Goal: Task Accomplishment & Management: Use online tool/utility

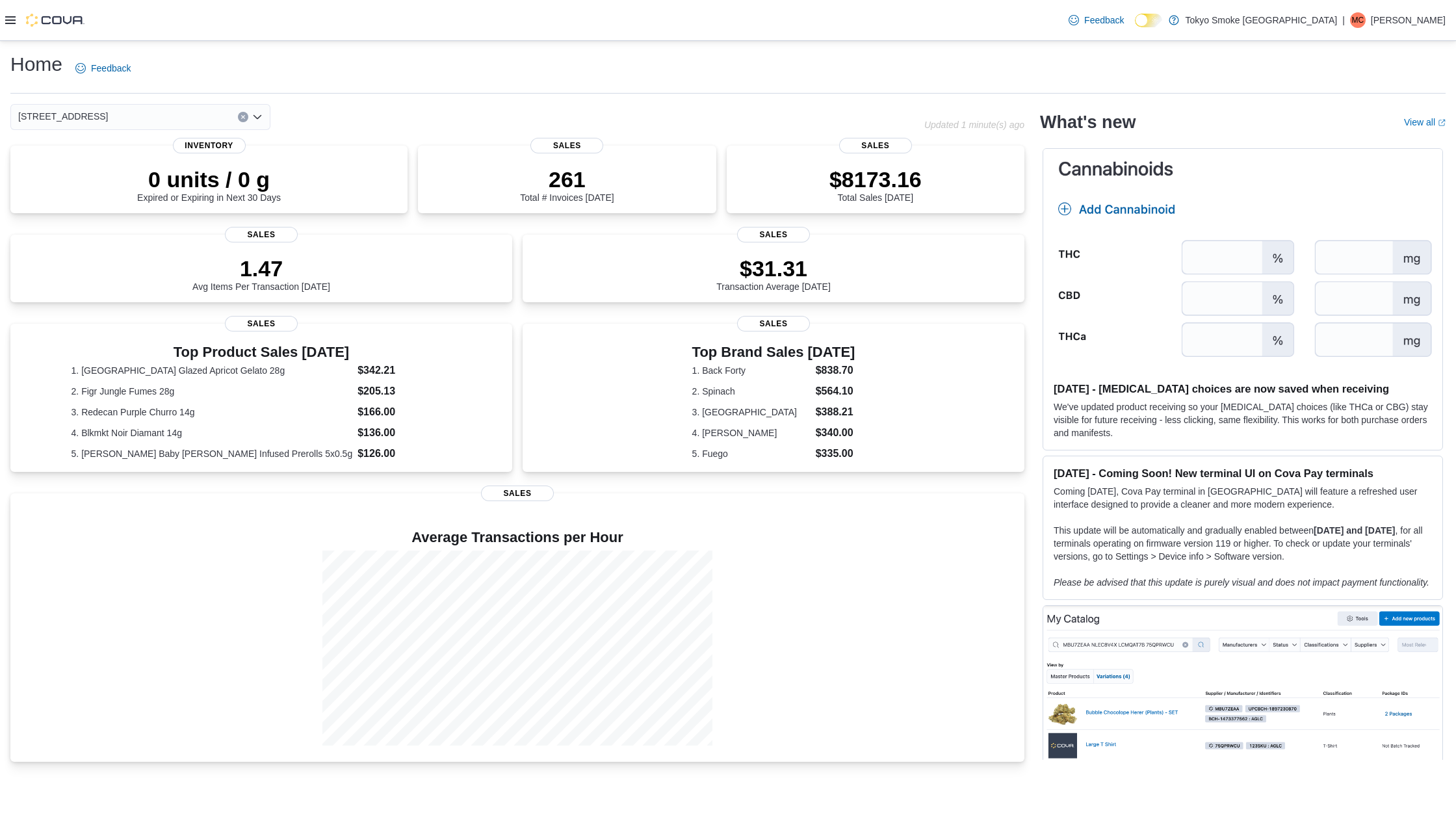
click at [9, 26] on div at bounding box center [44, 20] width 79 height 40
click at [9, 23] on icon at bounding box center [10, 20] width 10 height 8
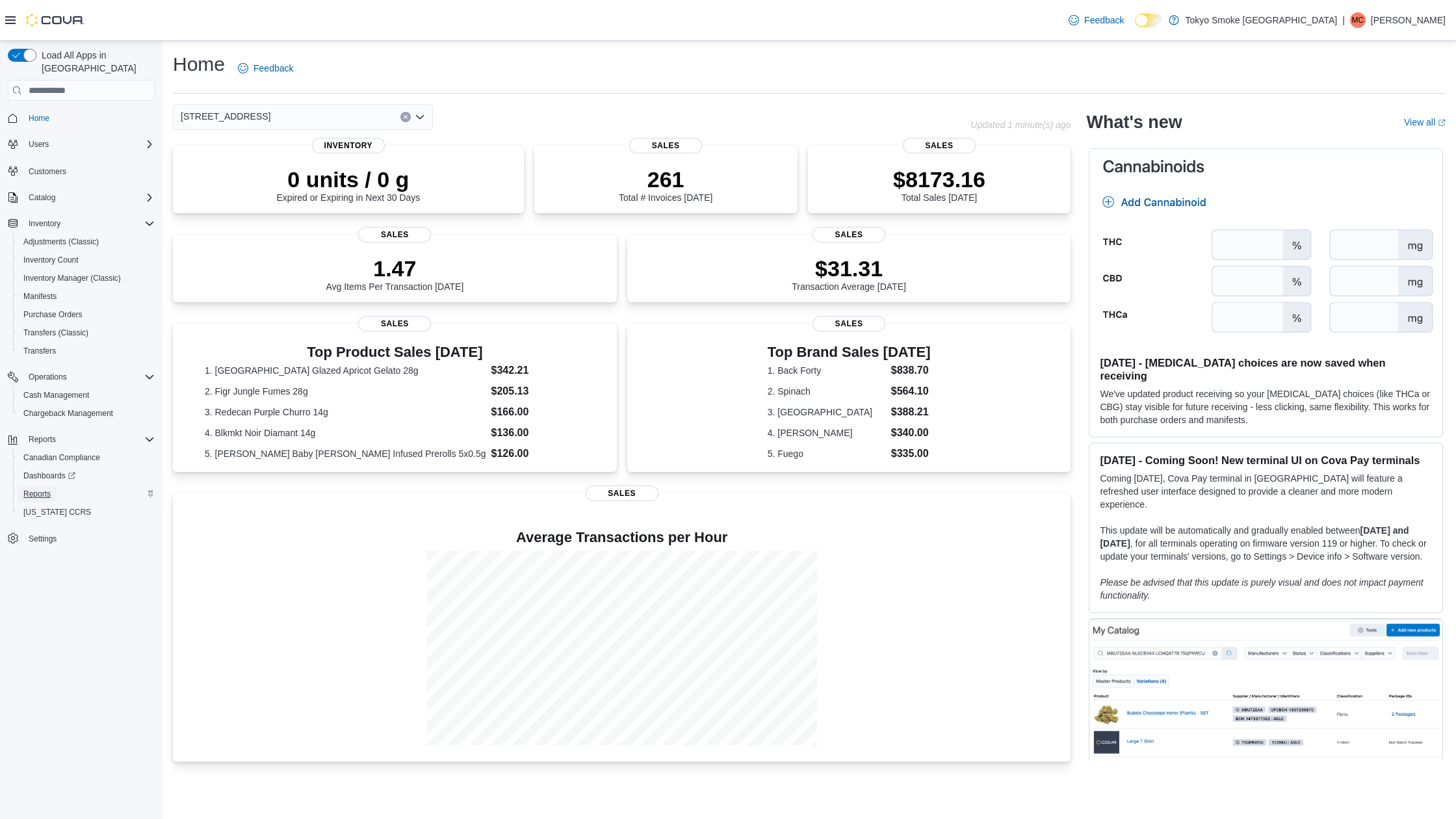
click at [50, 489] on span "Reports" at bounding box center [37, 494] width 27 height 10
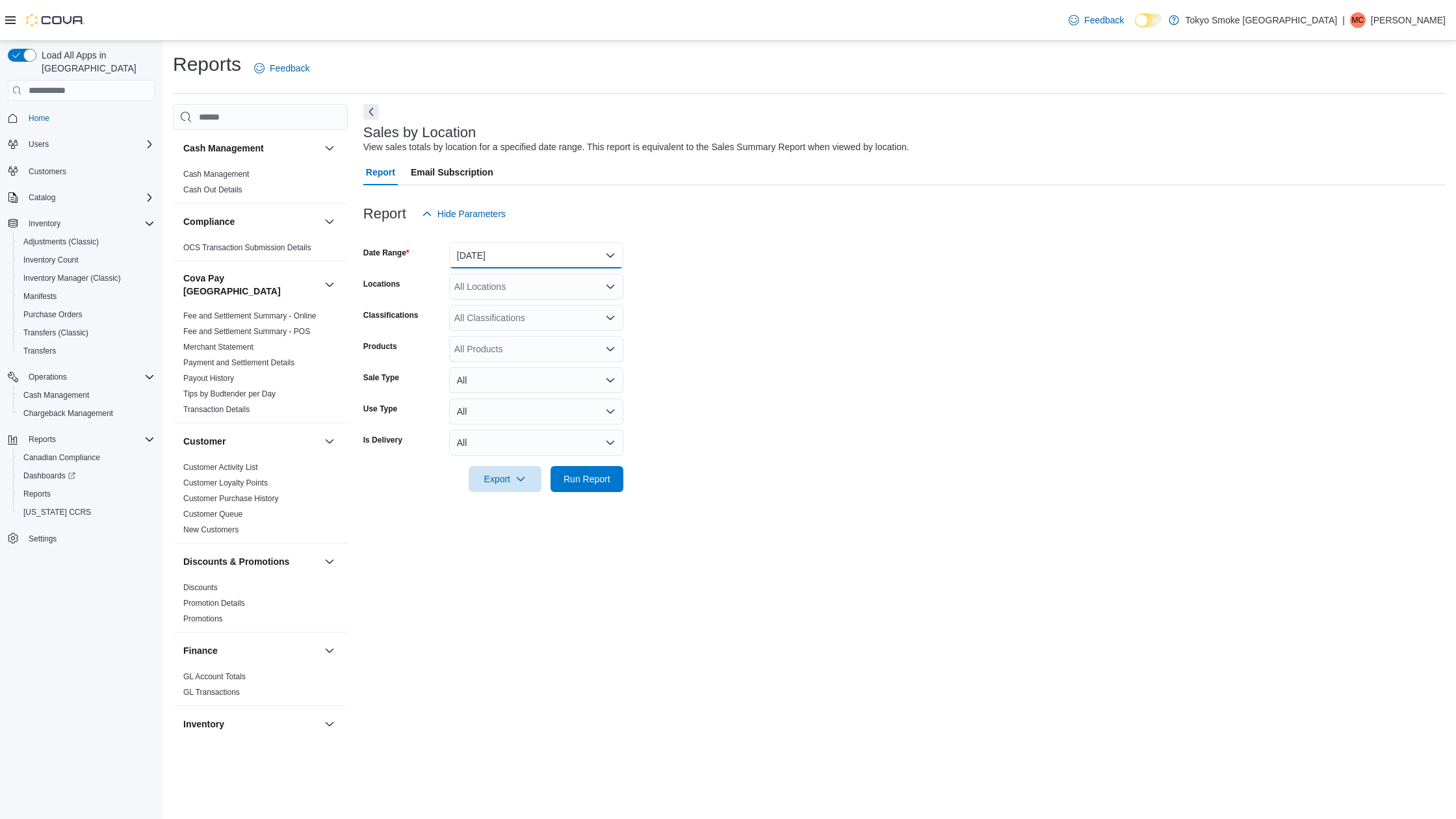
click at [496, 250] on button "[DATE]" at bounding box center [536, 255] width 174 height 26
click at [496, 311] on span "[DATE]" at bounding box center [545, 307] width 149 height 15
click at [483, 277] on div "All Locations" at bounding box center [536, 287] width 174 height 26
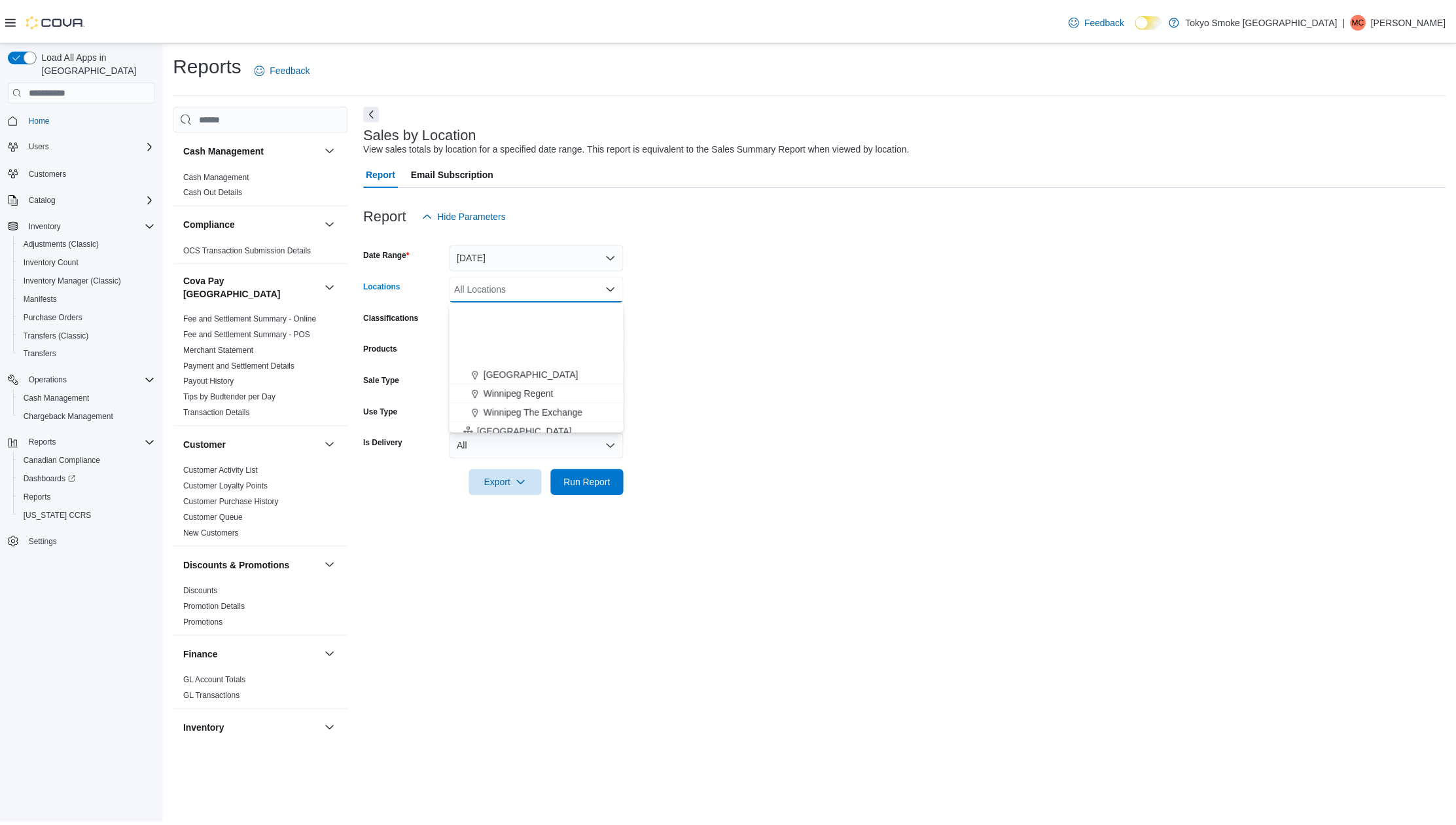
scroll to position [229, 0]
click at [492, 384] on span "[GEOGRAPHIC_DATA]" at bounding box center [527, 384] width 95 height 13
click at [772, 422] on form "Date Range [DATE] Locations [GEOGRAPHIC_DATA] Combo box. Selected. [GEOGRAPHIC_…" at bounding box center [911, 362] width 1089 height 267
click at [631, 482] on form "Date Range [DATE] Locations [GEOGRAPHIC_DATA] Classifications All Classificatio…" at bounding box center [911, 362] width 1089 height 267
click at [611, 485] on span "Run Report" at bounding box center [590, 481] width 47 height 13
